Goal: Navigation & Orientation: Find specific page/section

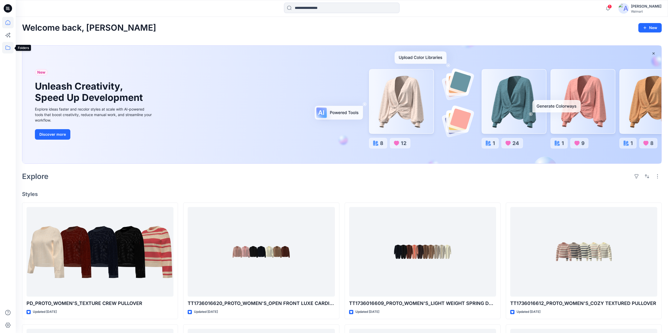
click at [6, 47] on icon at bounding box center [8, 48] width 12 height 12
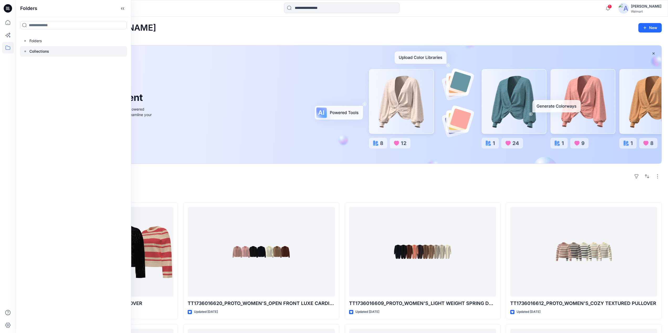
click at [31, 50] on p "Collections" at bounding box center [39, 51] width 20 height 6
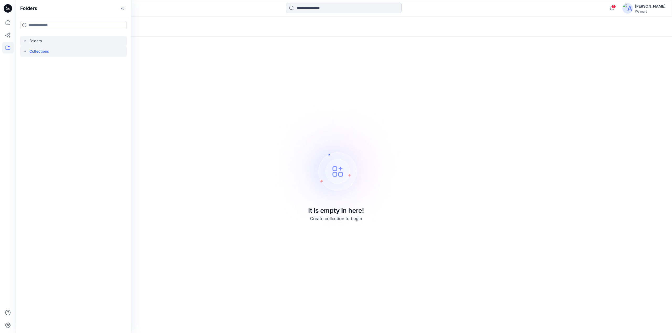
click at [37, 40] on div at bounding box center [73, 41] width 107 height 10
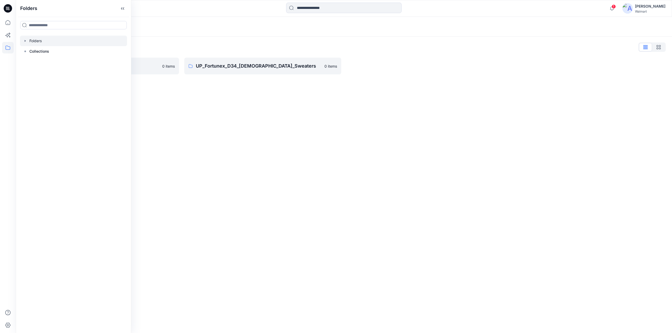
click at [25, 41] on icon "button" at bounding box center [25, 41] width 1 height 2
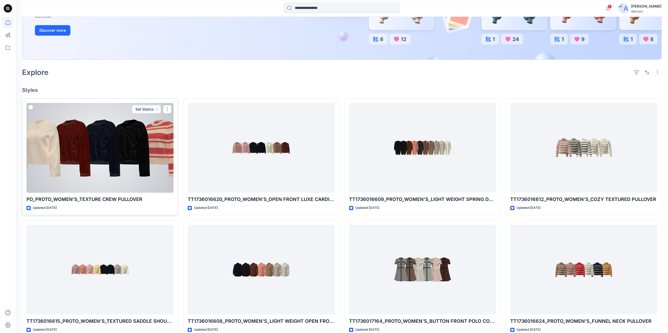
scroll to position [105, 0]
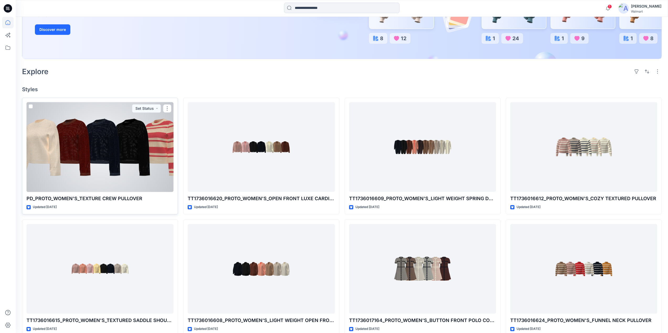
click at [127, 164] on div at bounding box center [99, 147] width 147 height 90
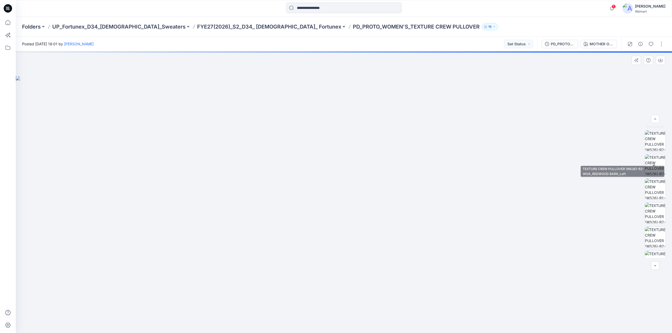
scroll to position [289, 0]
